Goal: Task Accomplishment & Management: Complete application form

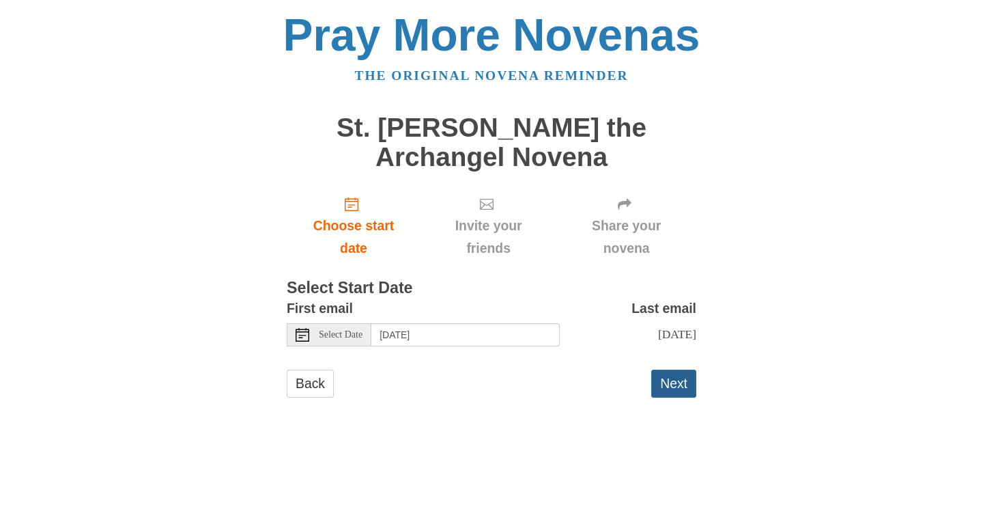
click at [672, 397] on button "Next" at bounding box center [673, 383] width 45 height 28
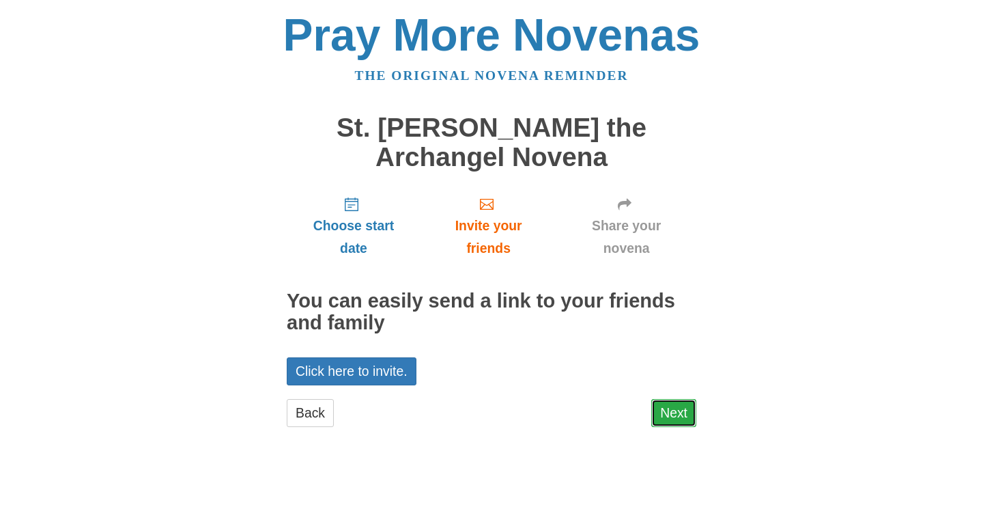
click at [687, 416] on link "Next" at bounding box center [673, 413] width 45 height 28
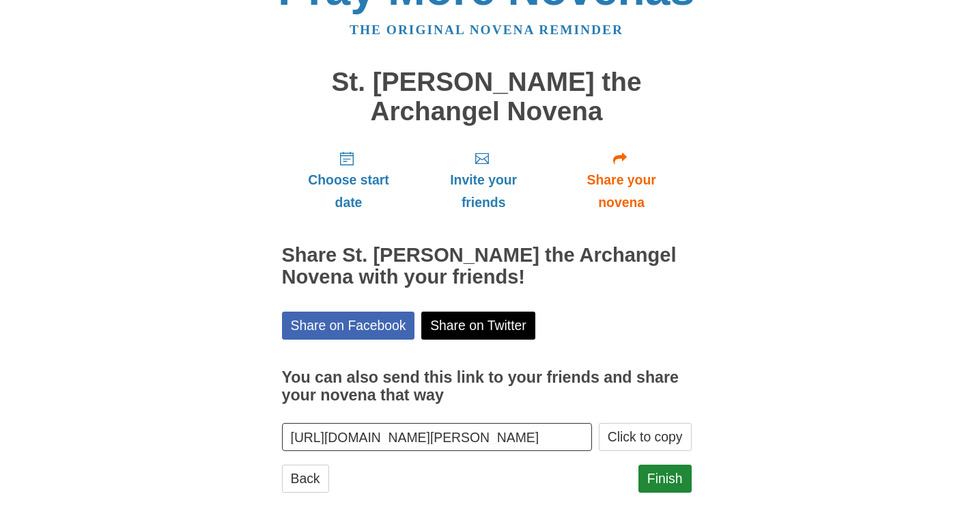
scroll to position [73, 0]
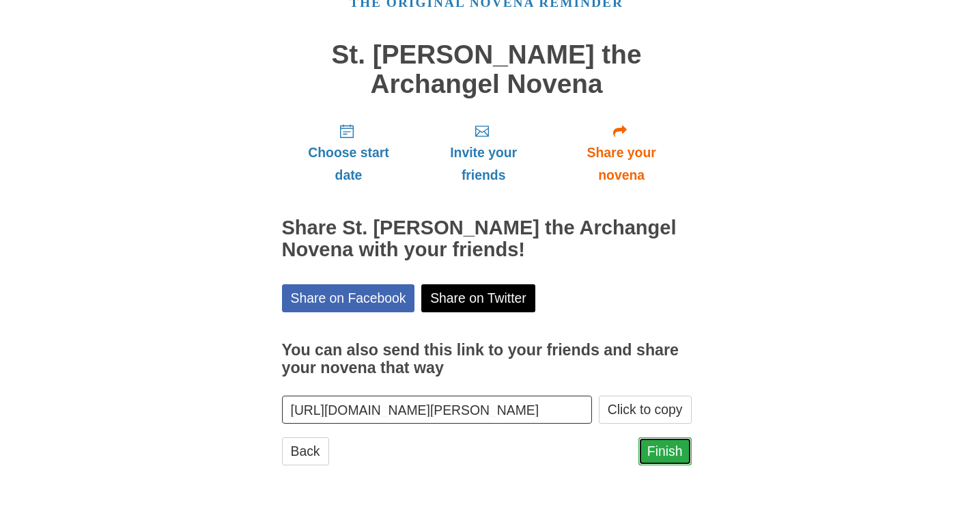
click at [669, 444] on link "Finish" at bounding box center [664, 451] width 53 height 28
